Goal: Task Accomplishment & Management: Complete application form

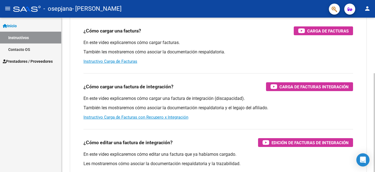
scroll to position [55, 0]
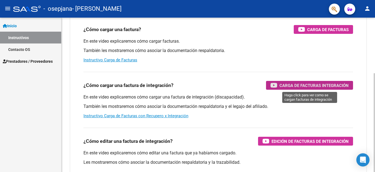
click at [309, 82] on span "Carga de Facturas Integración" at bounding box center [314, 85] width 69 height 7
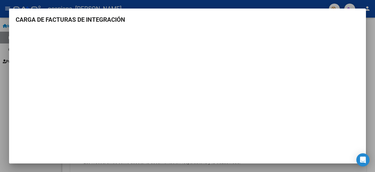
click at [294, 2] on div at bounding box center [187, 86] width 375 height 172
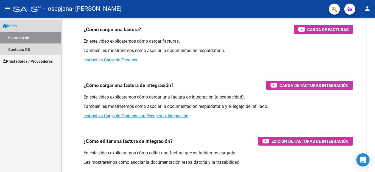
click at [20, 27] on link "Inicio" at bounding box center [30, 26] width 61 height 12
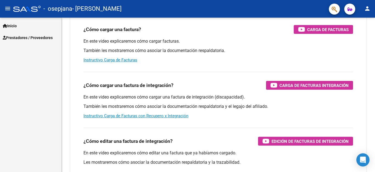
click at [18, 36] on span "Prestadores / Proveedores" at bounding box center [28, 38] width 50 height 6
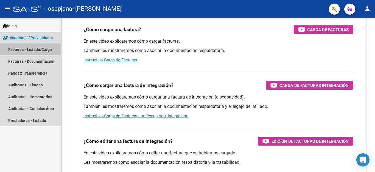
click at [18, 46] on link "Facturas - Listado/Carga" at bounding box center [30, 49] width 61 height 12
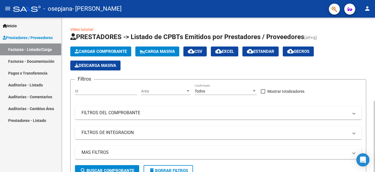
click at [100, 50] on span "Cargar Comprobante" at bounding box center [101, 51] width 52 height 5
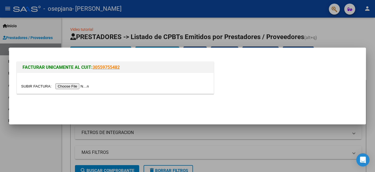
click at [79, 87] on input "file" at bounding box center [56, 86] width 70 height 6
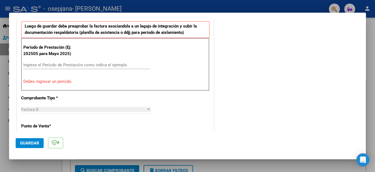
scroll to position [165, 0]
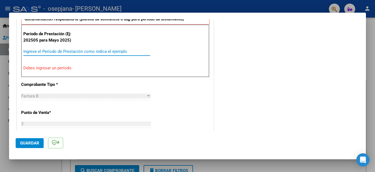
click at [58, 52] on input "Ingrese el Período de Prestación como indica el ejemplo" at bounding box center [86, 51] width 127 height 5
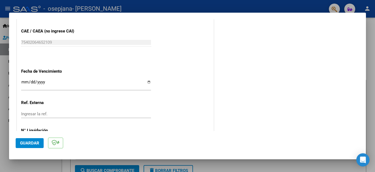
scroll to position [357, 0]
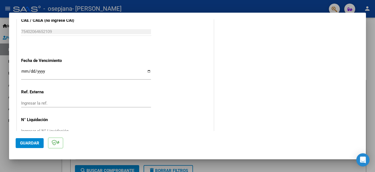
type input "202509"
click at [45, 69] on input "Ingresar la fecha" at bounding box center [86, 73] width 130 height 9
click at [146, 69] on input "Ingresar la fecha" at bounding box center [86, 73] width 130 height 9
type input "[DATE]"
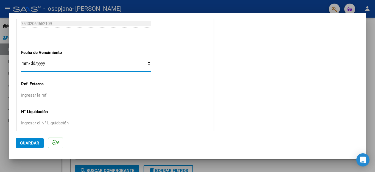
click at [28, 142] on span "Guardar" at bounding box center [29, 142] width 19 height 5
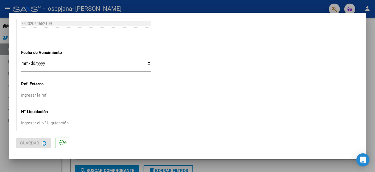
scroll to position [0, 0]
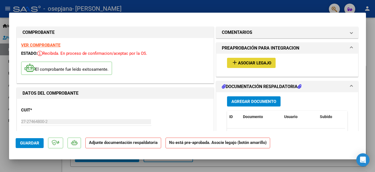
click at [238, 62] on span "Asociar Legajo" at bounding box center [254, 62] width 33 height 5
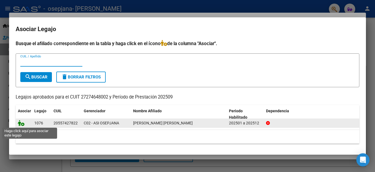
click at [23, 123] on icon at bounding box center [21, 123] width 7 height 6
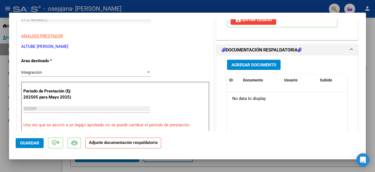
scroll to position [110, 0]
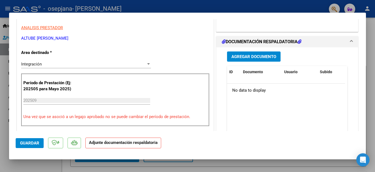
click at [248, 58] on span "Agregar Documento" at bounding box center [254, 56] width 45 height 5
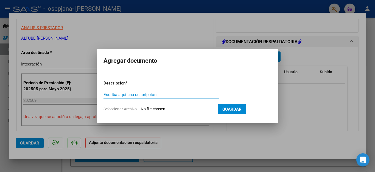
click at [128, 95] on input "Escriba aquí una descripcion" at bounding box center [162, 94] width 116 height 5
type input "Planilla de asistencia"
click at [153, 108] on input "Seleccionar Archivo" at bounding box center [177, 109] width 73 height 5
type input "C:\fakepath\Planilla de asistencia Factura B No 00003 00000174.pdf"
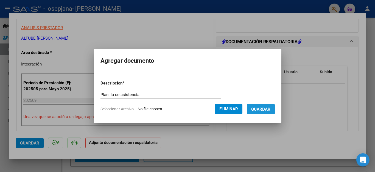
click at [256, 107] on span "Guardar" at bounding box center [260, 109] width 19 height 5
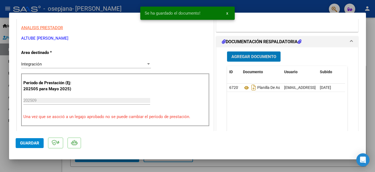
click at [255, 57] on span "Agregar Documento" at bounding box center [254, 56] width 45 height 5
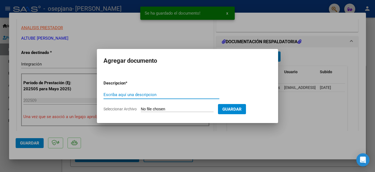
click at [127, 94] on input "Escriba aquí una descripcion" at bounding box center [162, 94] width 116 height 5
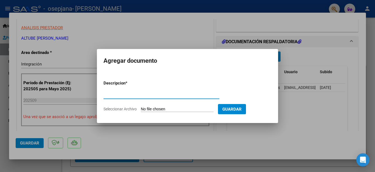
type input "[PERSON_NAME] de opción ARCA"
click at [162, 108] on input "Seleccionar Archivo" at bounding box center [177, 109] width 73 height 5
type input "C:\fakepath\[PERSON_NAME] de inscripción.pdf"
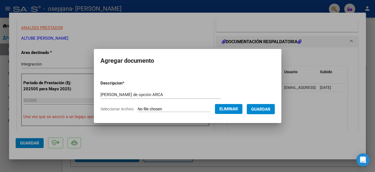
click at [262, 107] on span "Guardar" at bounding box center [260, 109] width 19 height 5
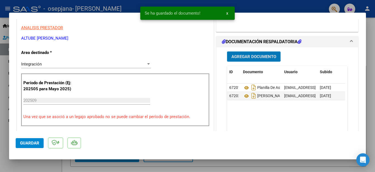
click at [240, 56] on span "Agregar Documento" at bounding box center [254, 56] width 45 height 5
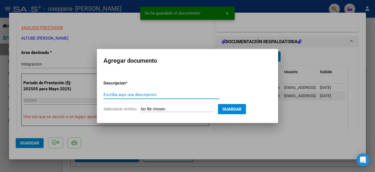
click at [115, 93] on input "Escriba aquí una descripcion" at bounding box center [162, 94] width 116 height 5
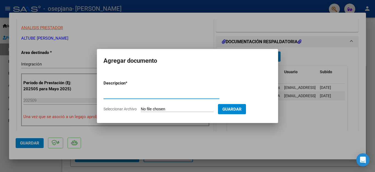
type input "Informe mensual"
click at [177, 108] on input "Seleccionar Archivo" at bounding box center [177, 109] width 73 height 5
type input "C:\fakepath\Informe mensual [PERSON_NAME] [PERSON_NAME].pdf"
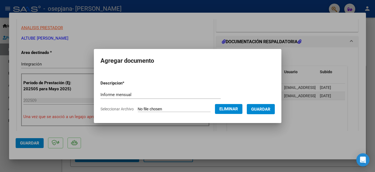
click at [262, 109] on span "Guardar" at bounding box center [260, 109] width 19 height 5
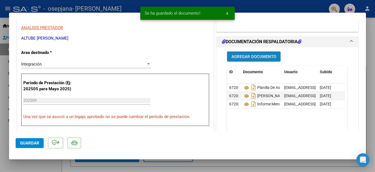
click at [256, 54] on span "Agregar Documento" at bounding box center [254, 56] width 45 height 5
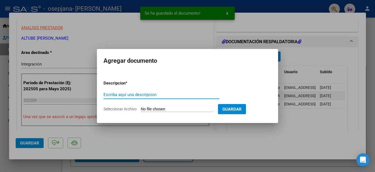
click at [128, 93] on input "Escriba aquí una descripcion" at bounding box center [162, 94] width 116 height 5
type input "[PERSON_NAME] CAE"
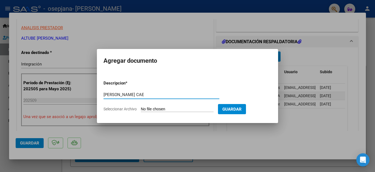
click at [170, 109] on input "Seleccionar Archivo" at bounding box center [177, 109] width 73 height 5
type input "C:\fakepath\Constatación de Comprobantes AFIP.pdf"
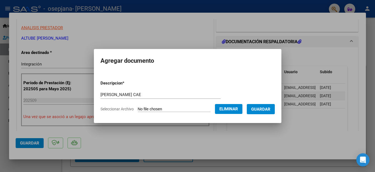
click at [260, 108] on span "Guardar" at bounding box center [260, 109] width 19 height 5
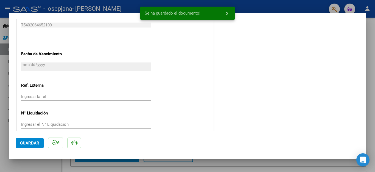
scroll to position [374, 0]
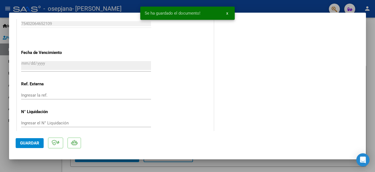
click at [36, 142] on span "Guardar" at bounding box center [29, 142] width 19 height 5
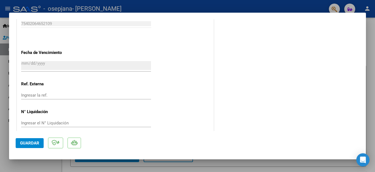
click at [28, 142] on span "Guardar" at bounding box center [29, 142] width 19 height 5
